Goal: Browse casually

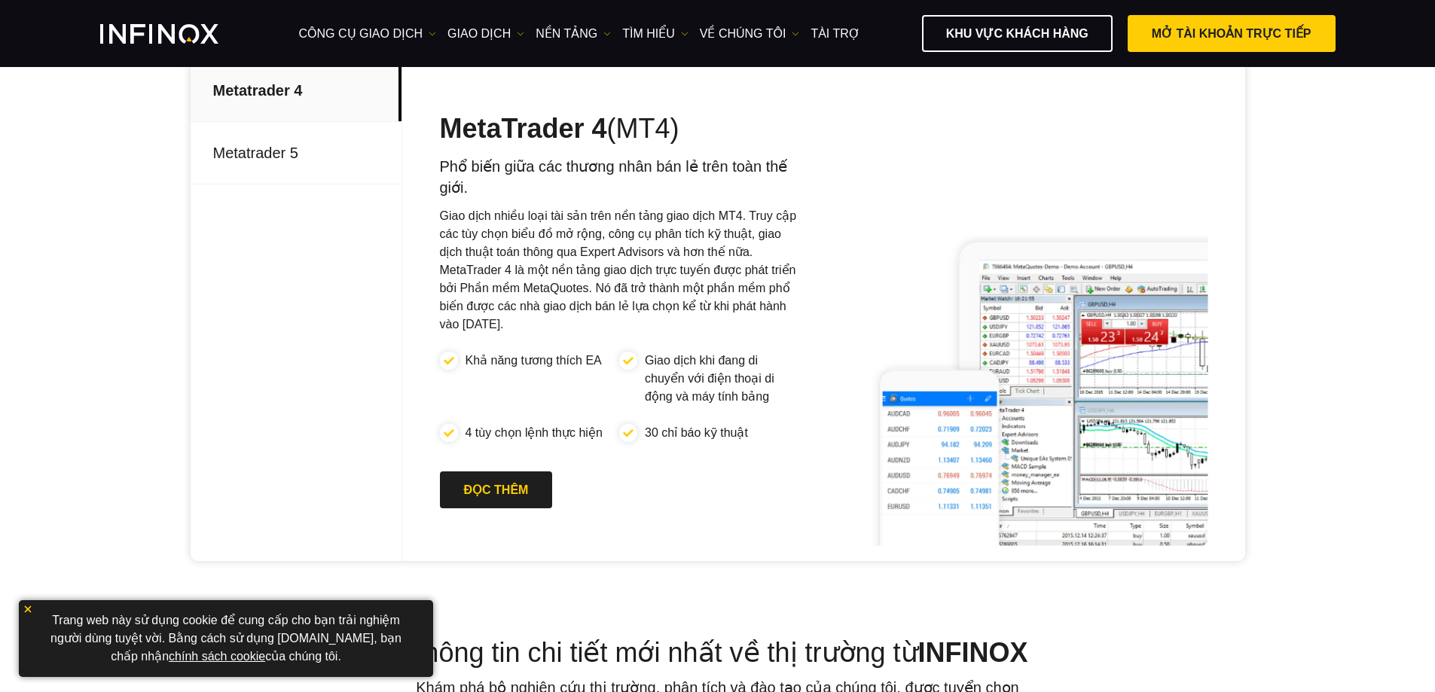
scroll to position [804, 0]
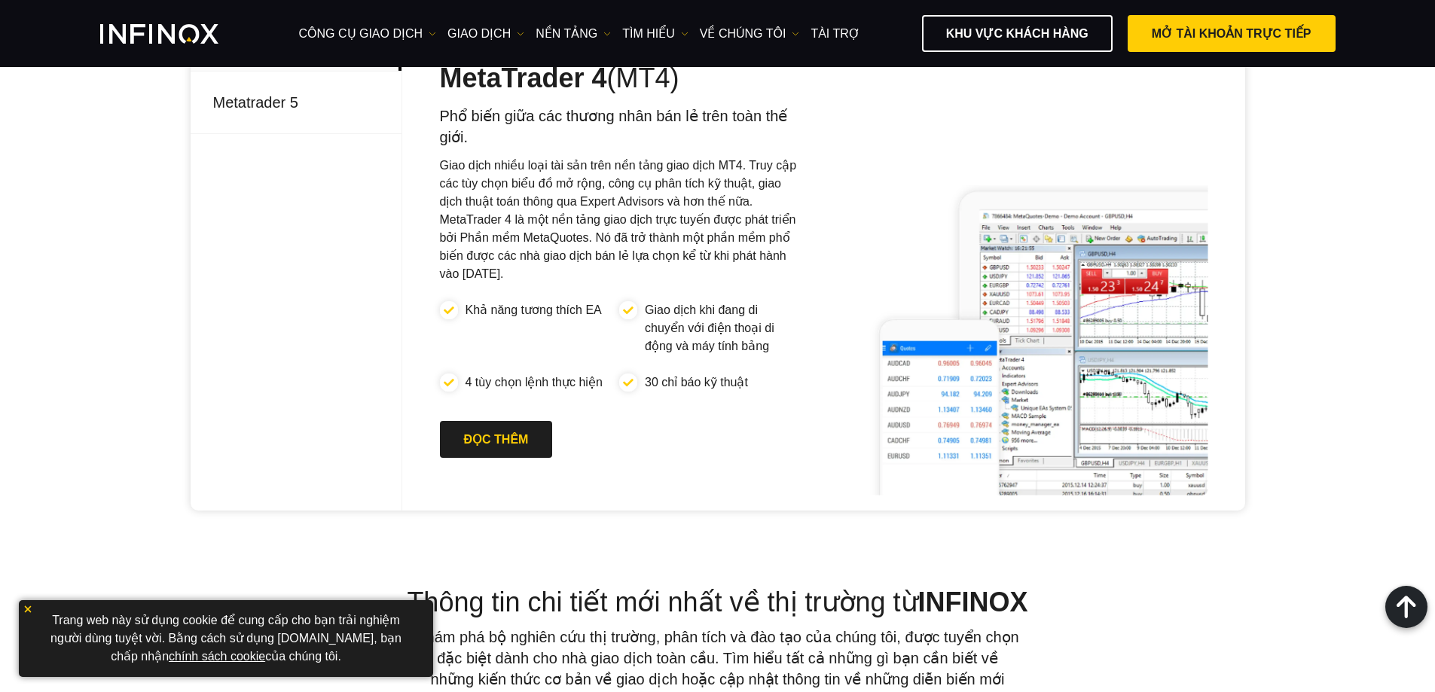
click at [30, 604] on img at bounding box center [28, 609] width 11 height 11
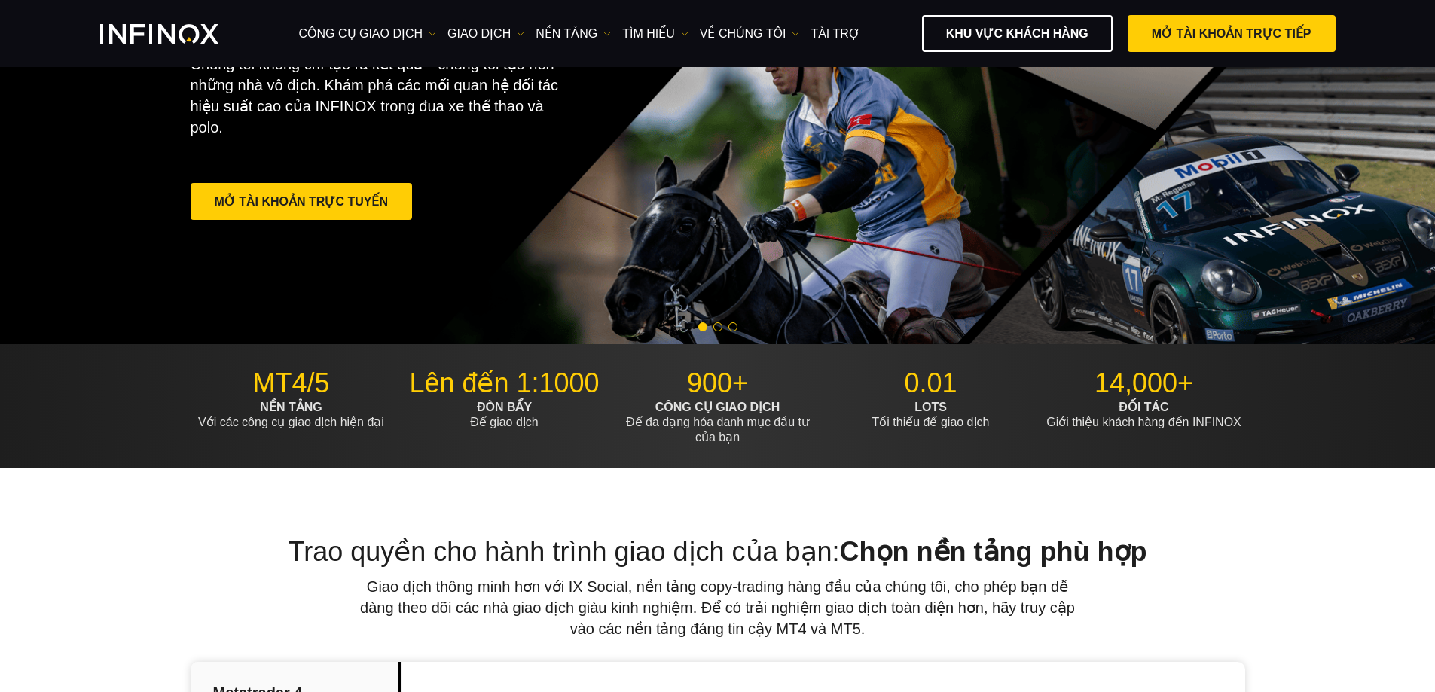
scroll to position [0, 0]
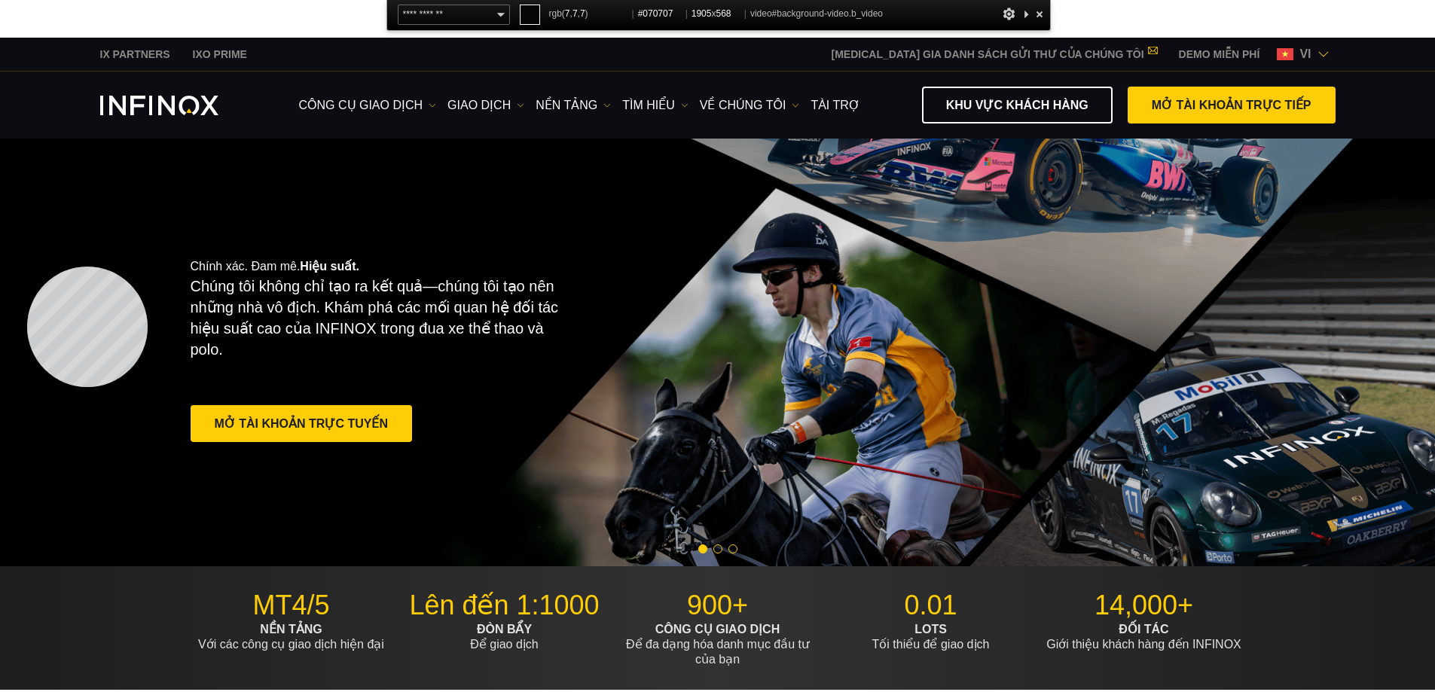
click at [27, 266] on video at bounding box center [717, 353] width 1435 height 428
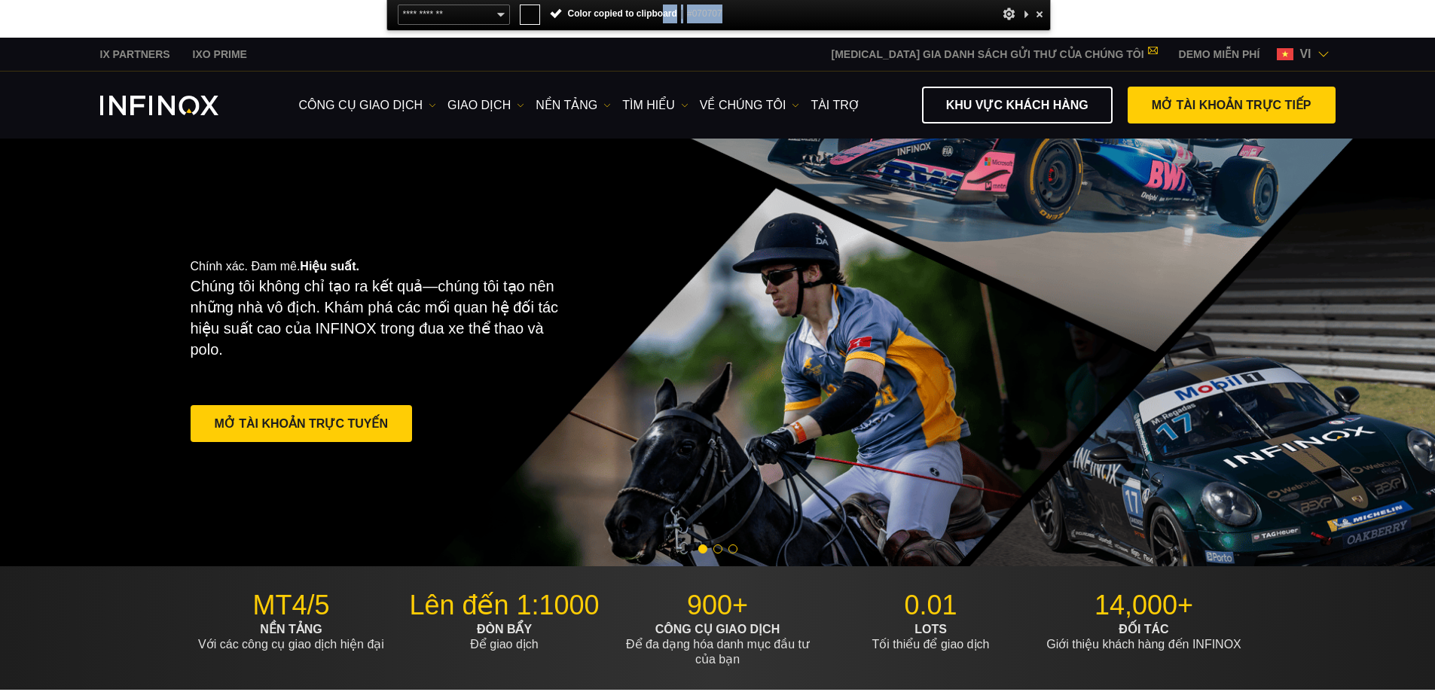
drag, startPoint x: 735, startPoint y: 12, endPoint x: 664, endPoint y: 7, distance: 71.8
click at [664, 7] on div "**********" at bounding box center [718, 15] width 664 height 31
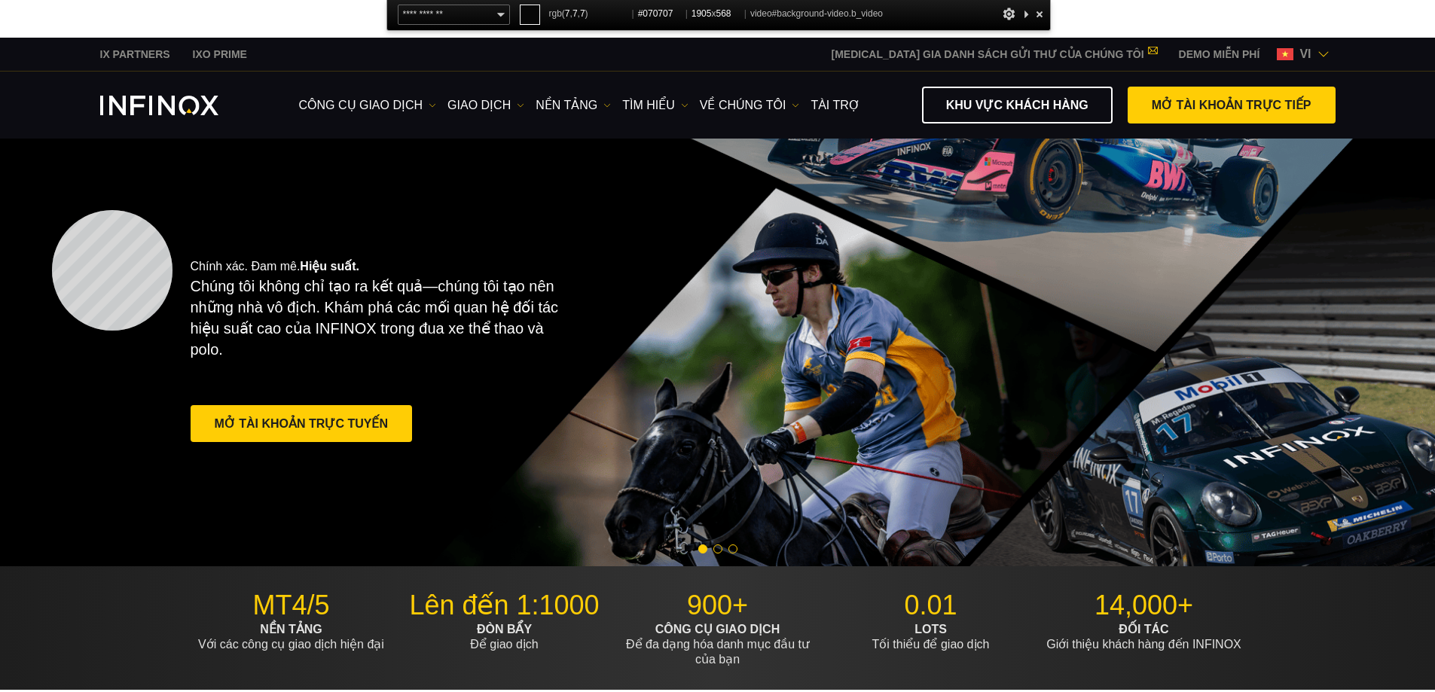
copy span "ard | #070707"
click at [52, 210] on video at bounding box center [717, 353] width 1435 height 428
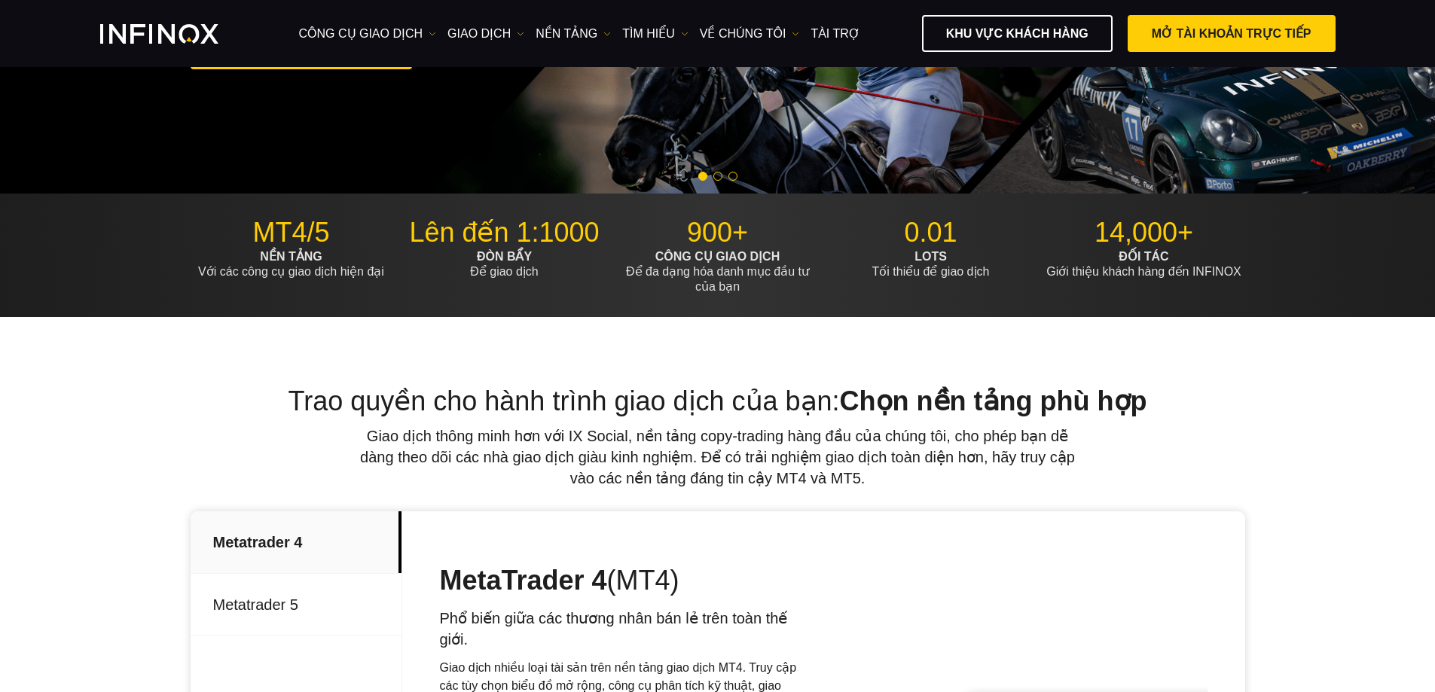
scroll to position [50, 0]
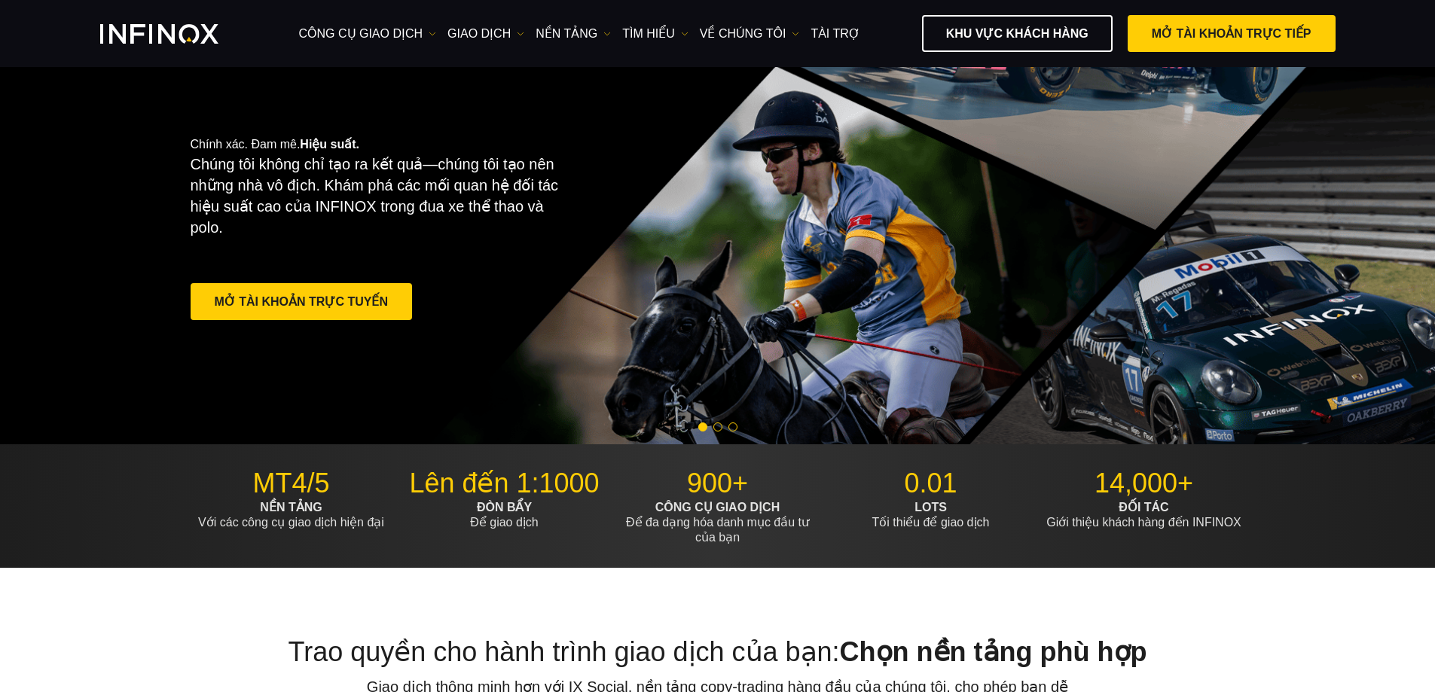
click at [64, 255] on video at bounding box center [717, 231] width 1435 height 428
click at [747, 225] on div "Chính xác. Đam mê. Hiệu suất. Chúng tôi không chỉ tạo ra kết quả—chúng tôi tạo …" at bounding box center [718, 231] width 1085 height 428
